Goal: Information Seeking & Learning: Learn about a topic

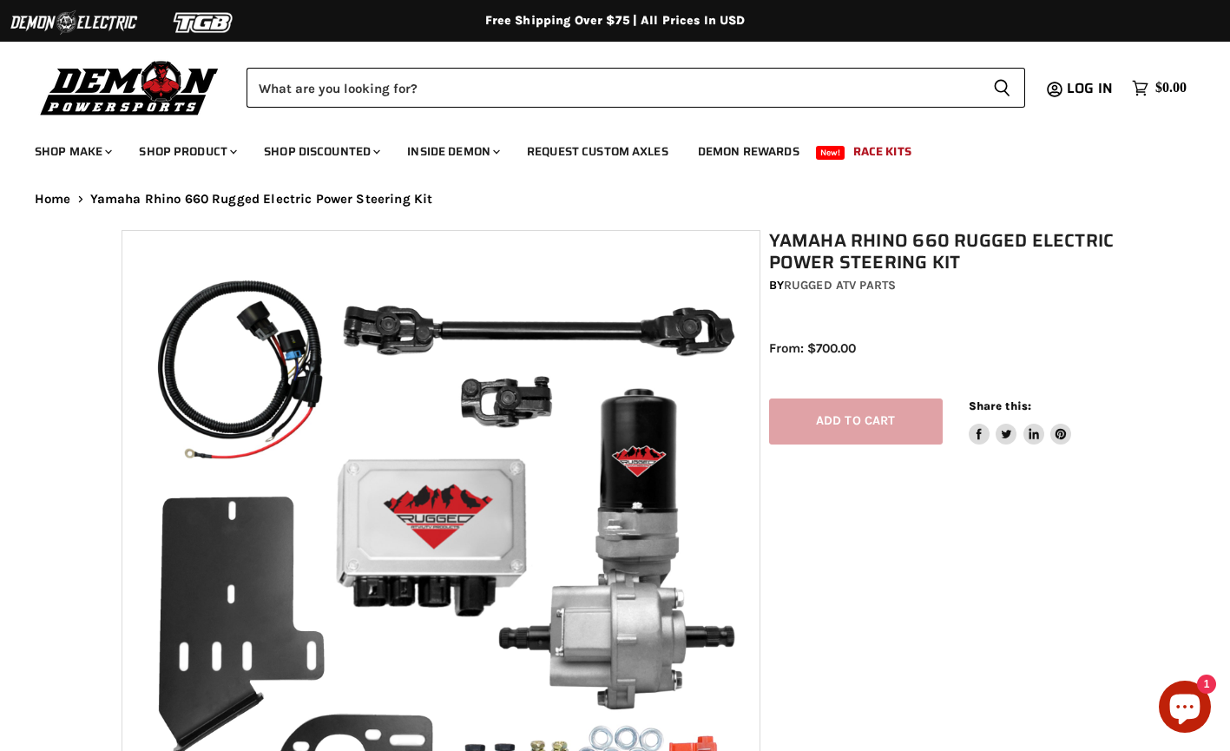
select select "******"
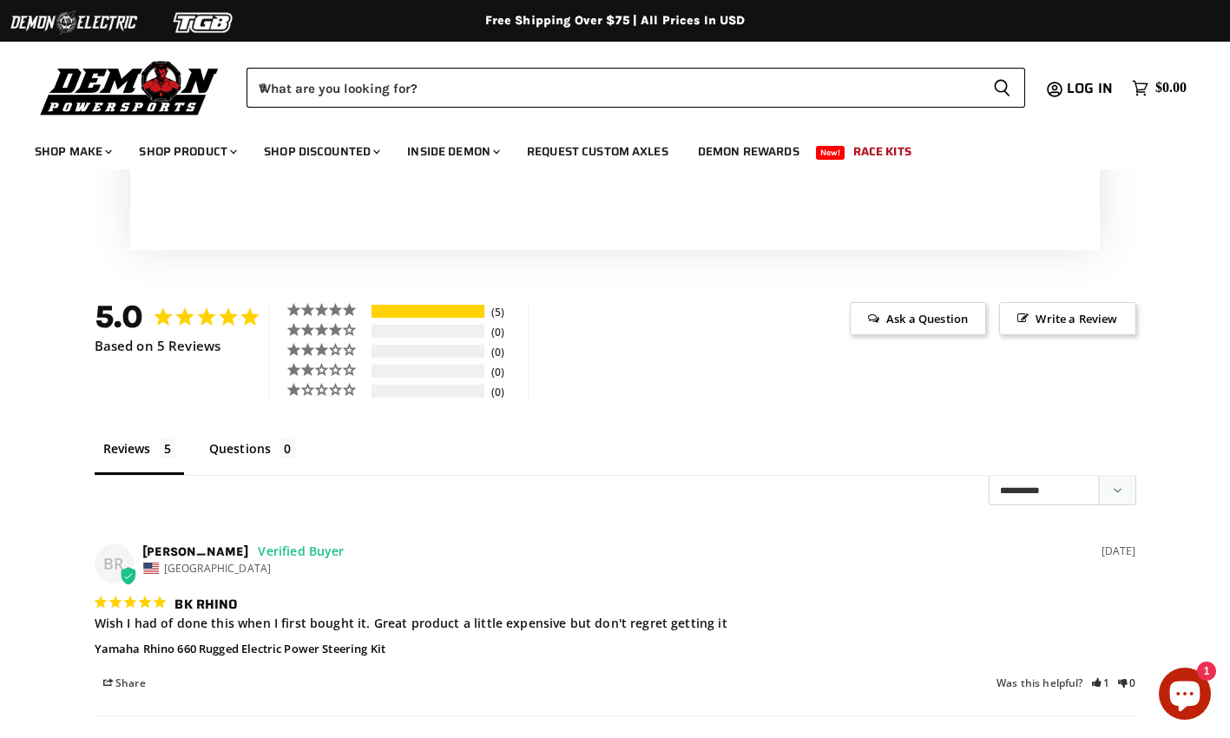
scroll to position [2253, 0]
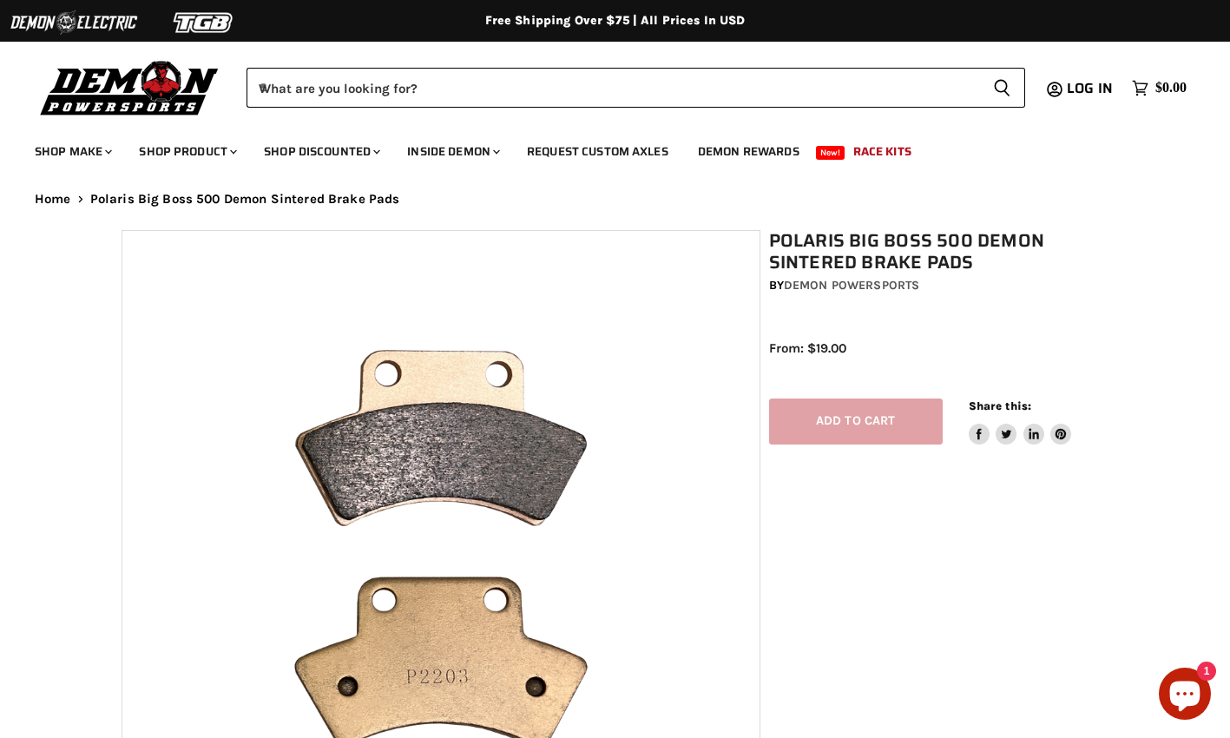
select select "******"
